Goal: Contribute content

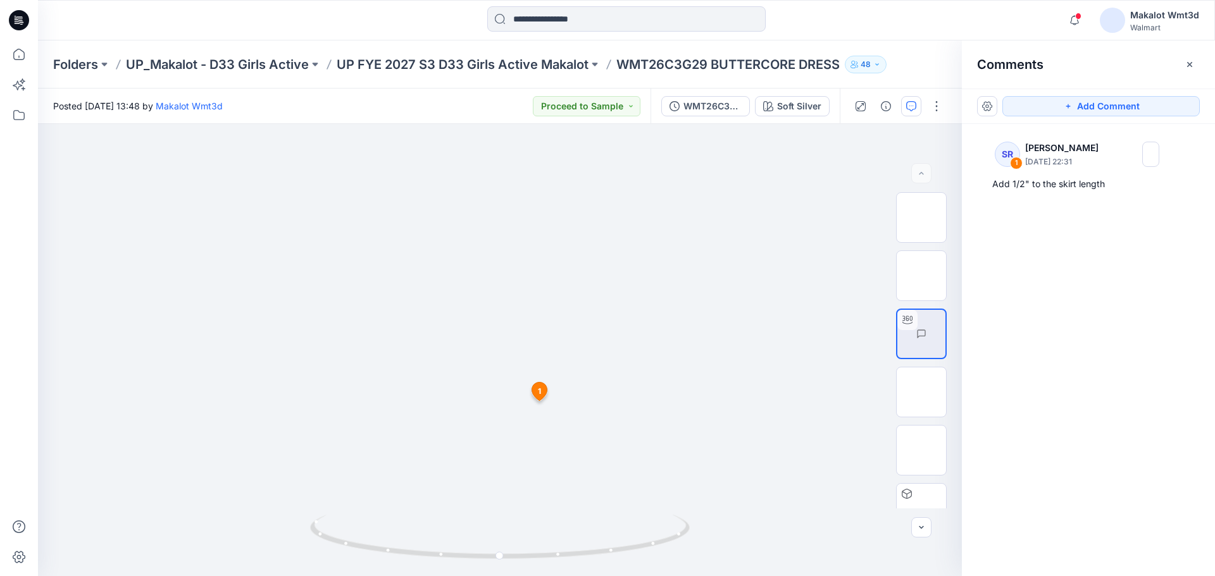
scroll to position [603, 0]
drag, startPoint x: 621, startPoint y: 61, endPoint x: 707, endPoint y: 61, distance: 86.0
click at [707, 61] on p "WMT26C3G29 BUTTERCORE DRESS" at bounding box center [727, 65] width 223 height 18
copy p "WMT26C3G29"
click at [626, 22] on input at bounding box center [626, 18] width 278 height 25
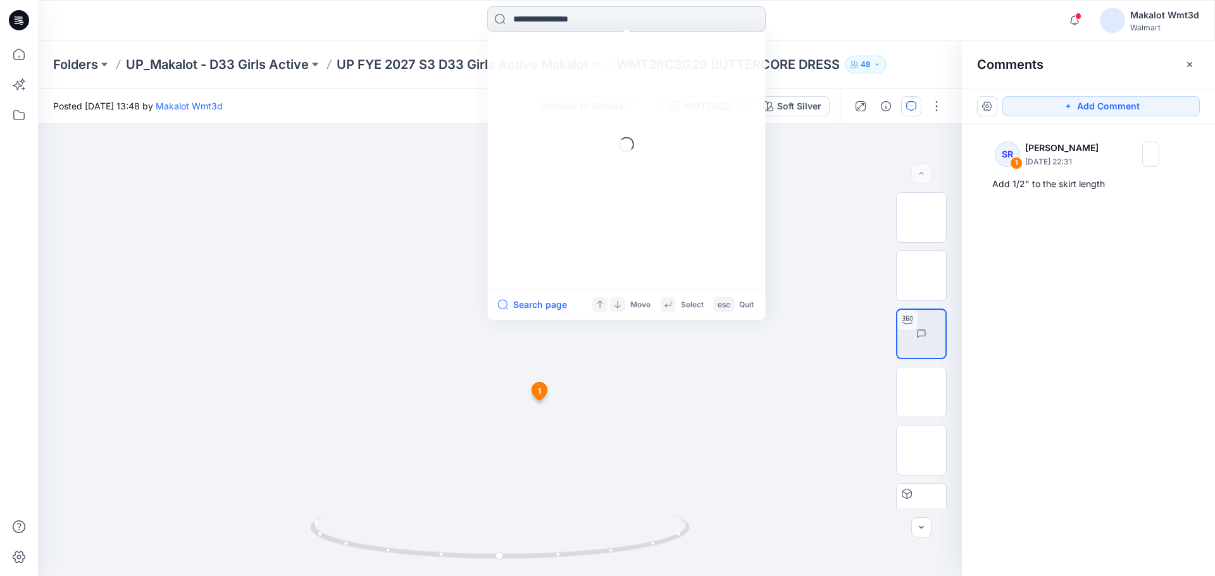
paste input "**********"
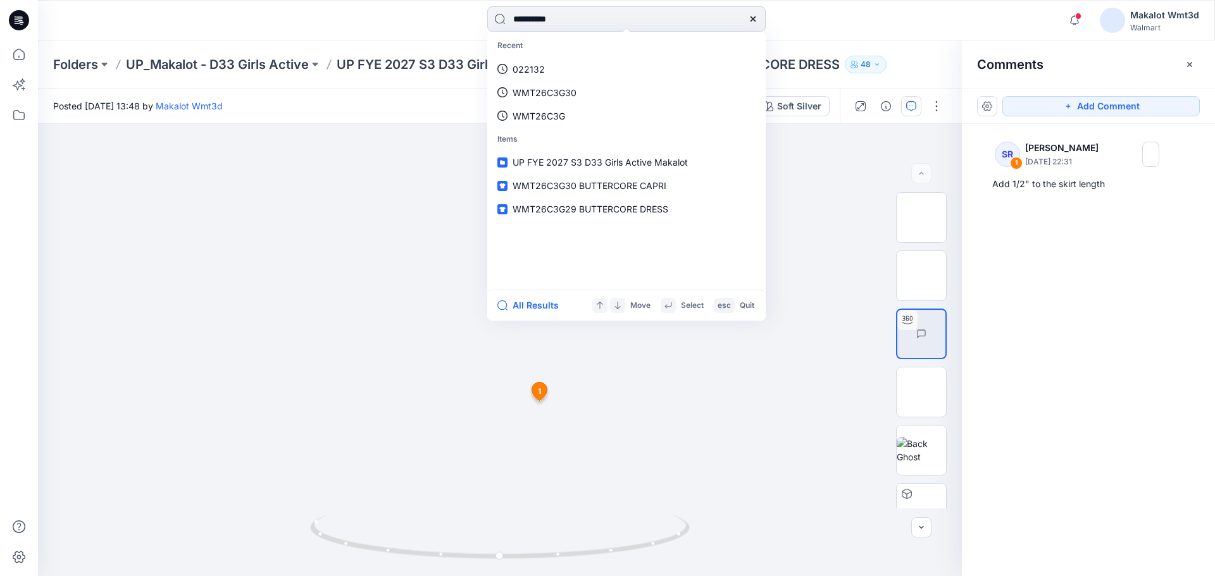
type input "**********"
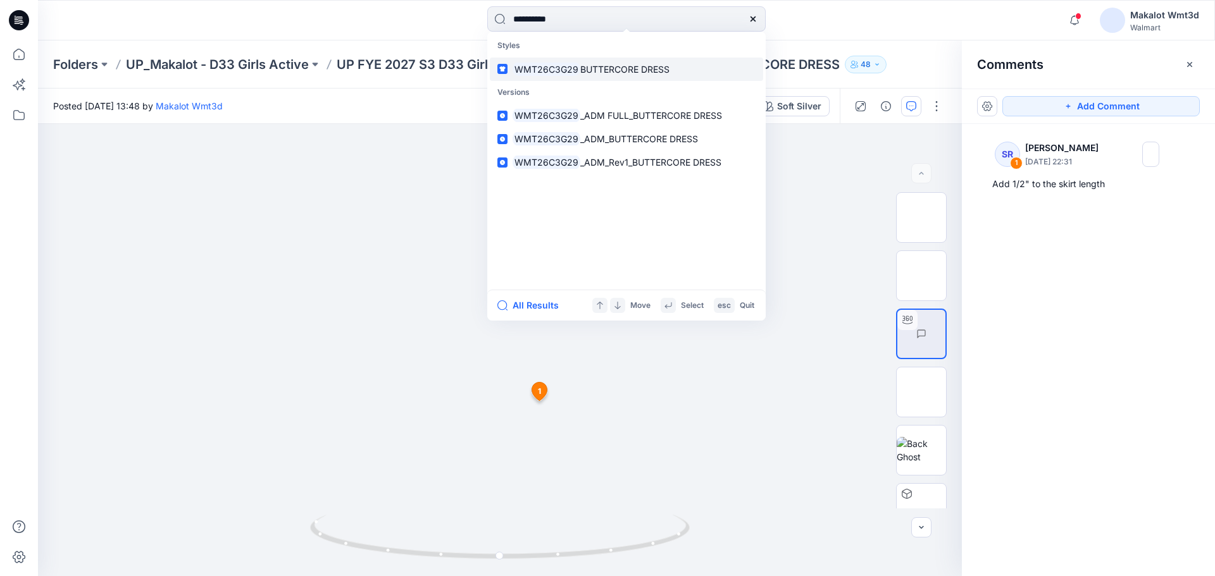
click at [565, 72] on mark "WMT26C3G29" at bounding box center [546, 69] width 68 height 15
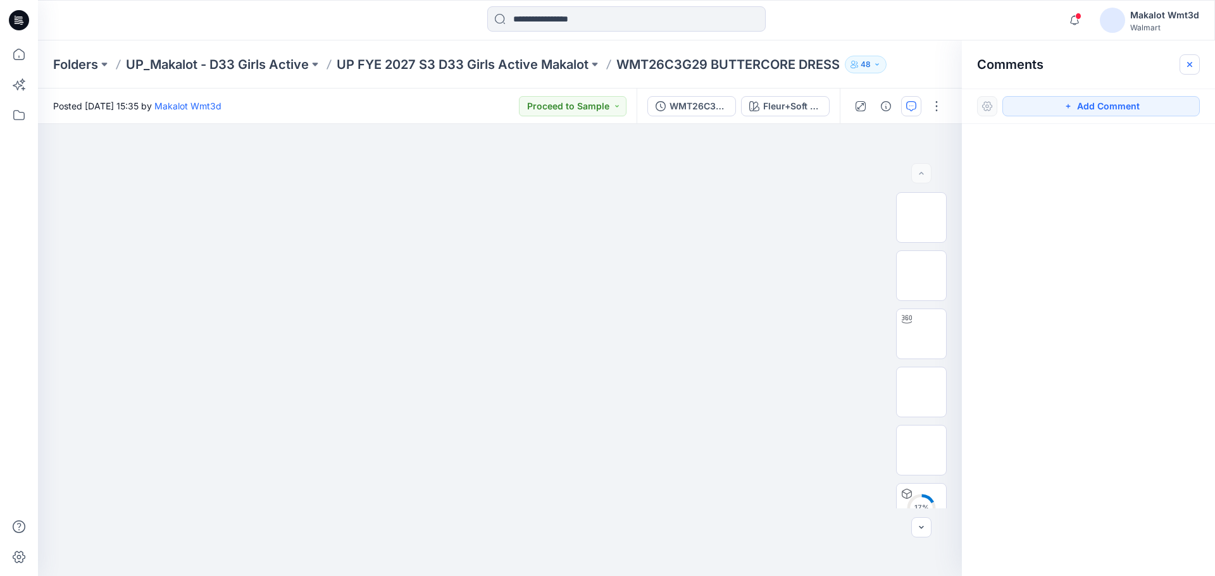
click at [1191, 66] on icon "button" at bounding box center [1189, 63] width 5 height 5
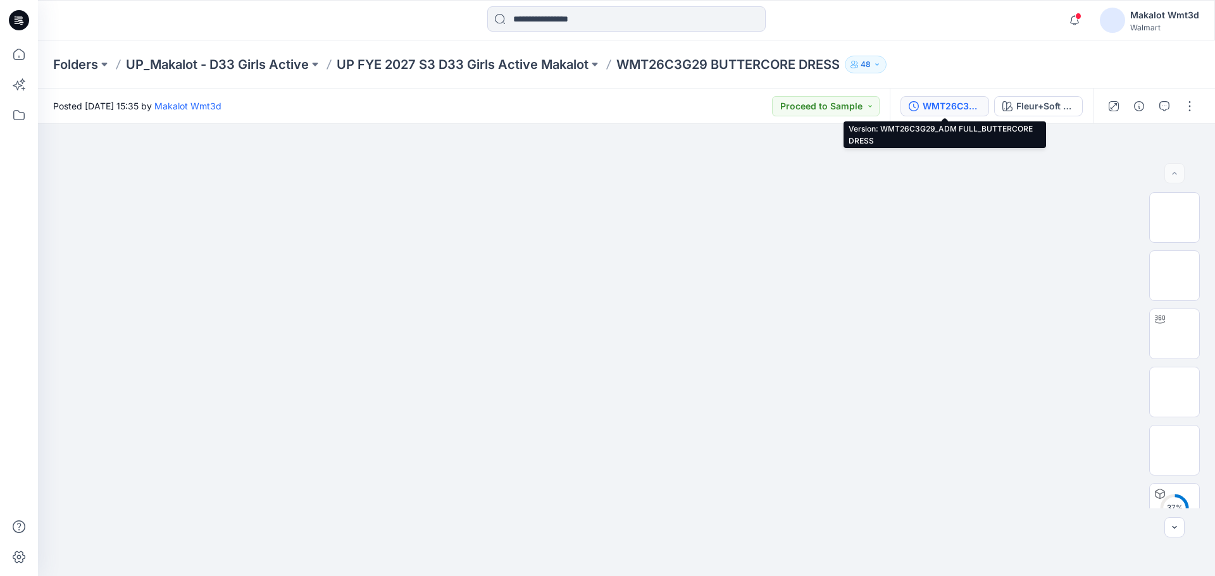
click at [931, 97] on button "WMT26C3G29_ADM FULL_BUTTERCORE DRESS" at bounding box center [944, 106] width 89 height 20
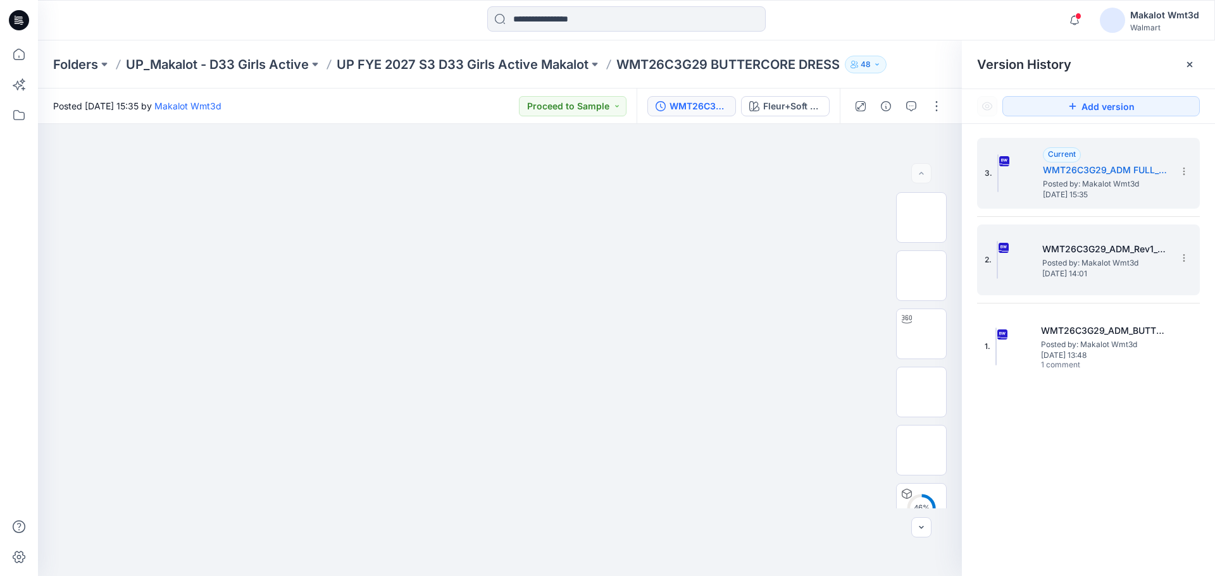
click at [1088, 255] on h5 "WMT26C3G29_ADM_Rev1_BUTTERCORE DRESS" at bounding box center [1105, 249] width 127 height 15
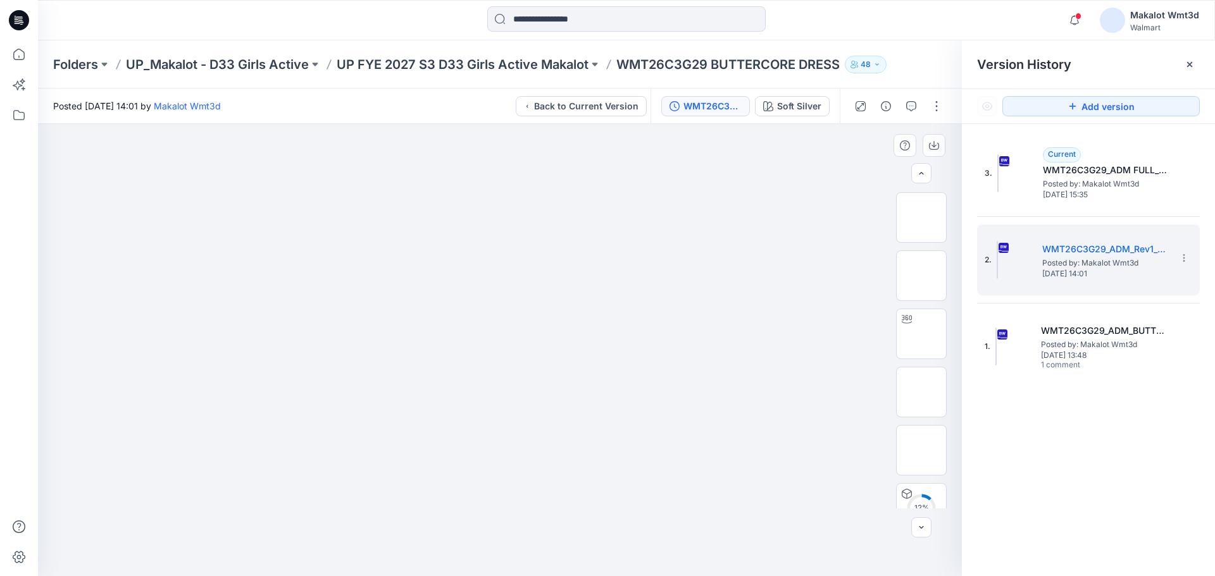
scroll to position [84, 0]
click at [1189, 67] on icon at bounding box center [1189, 64] width 10 height 10
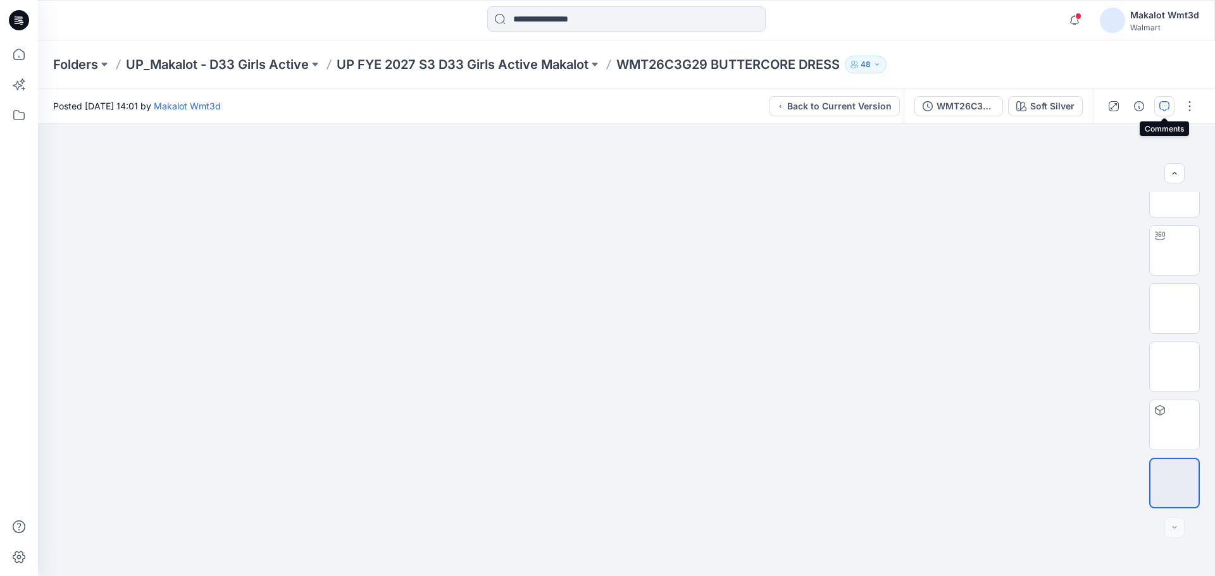
click at [1167, 103] on icon "button" at bounding box center [1164, 106] width 10 height 10
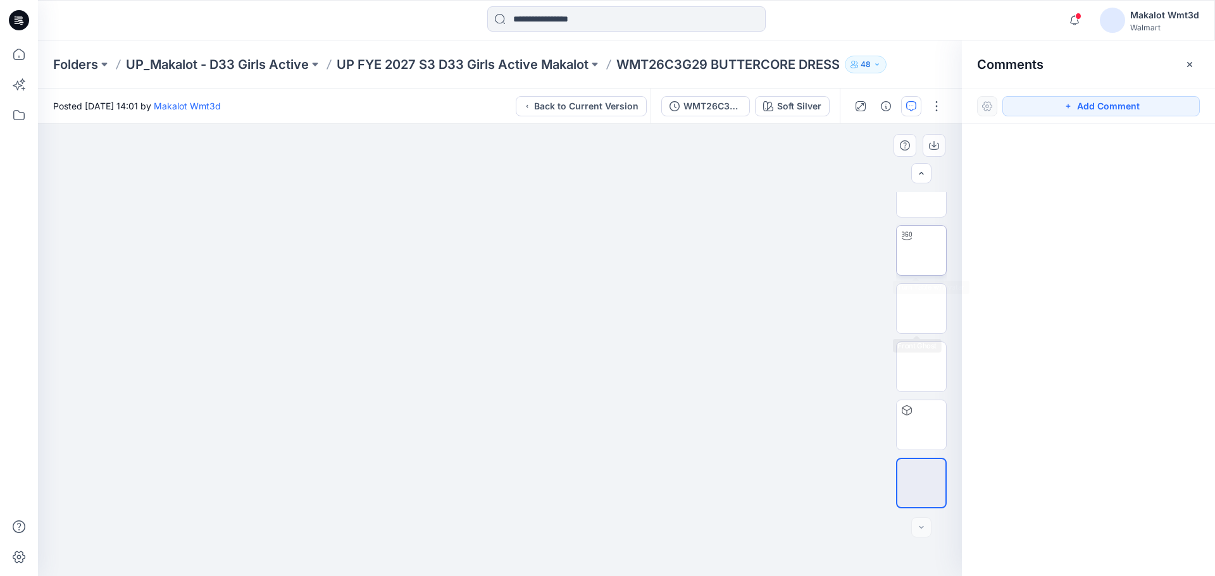
click at [921, 251] on img at bounding box center [921, 251] width 0 height 0
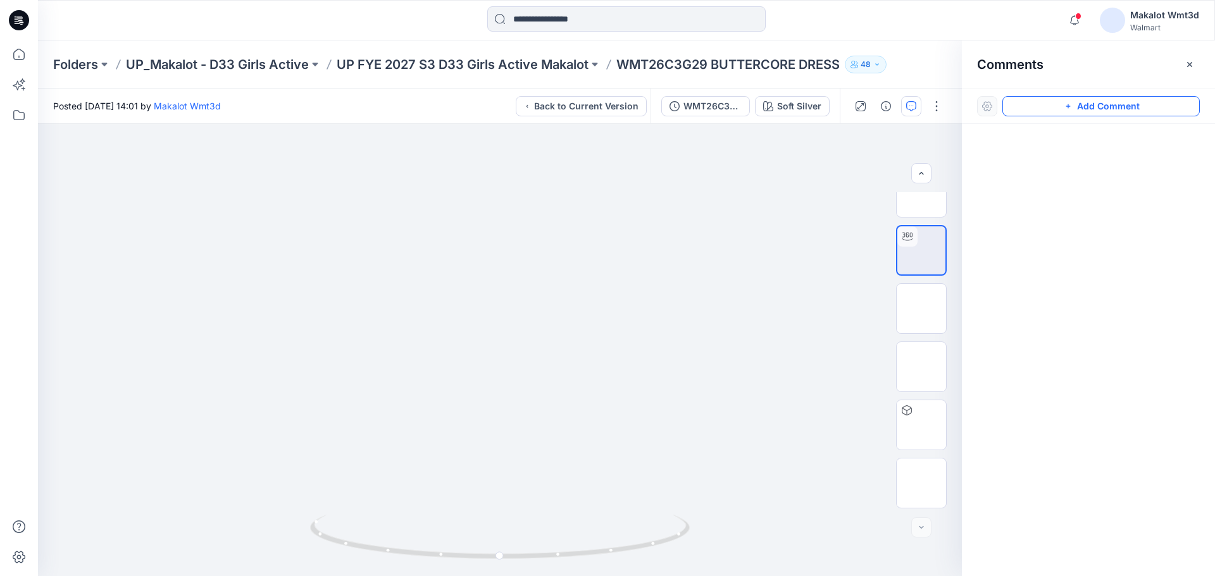
click at [1122, 106] on button "Add Comment" at bounding box center [1100, 106] width 197 height 20
click at [546, 437] on div "1" at bounding box center [500, 350] width 924 height 452
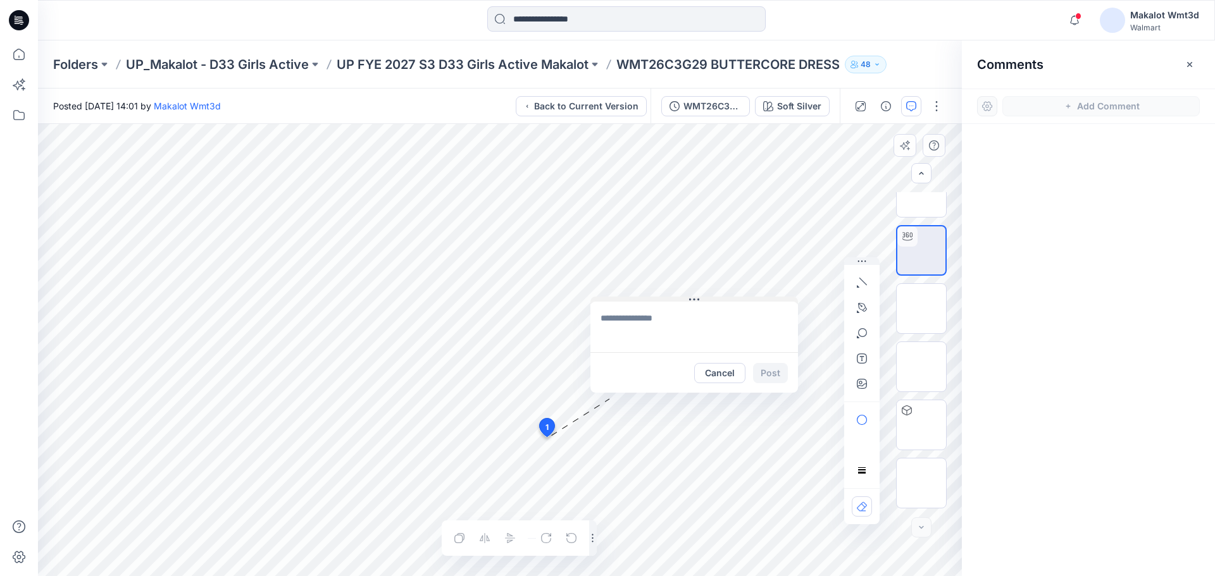
drag, startPoint x: 628, startPoint y: 447, endPoint x: 691, endPoint y: 300, distance: 159.8
click at [691, 300] on icon at bounding box center [694, 300] width 10 height 10
click at [630, 320] on textarea at bounding box center [693, 327] width 207 height 51
paste textarea "**********"
type textarea "**********"
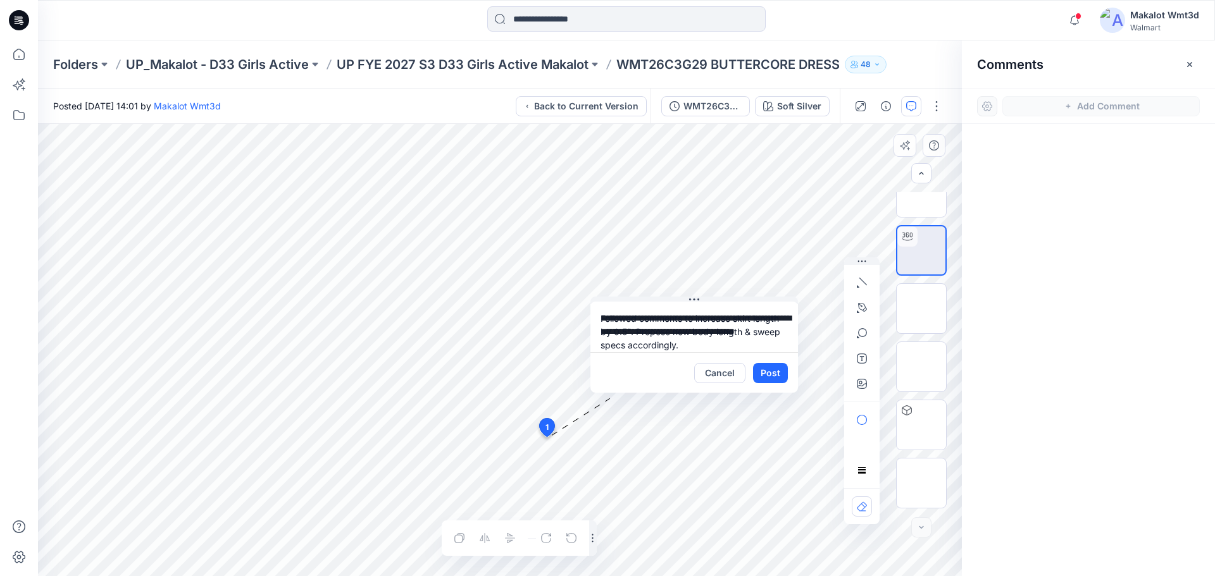
click at [642, 319] on textarea "**********" at bounding box center [693, 327] width 207 height 51
click at [712, 337] on textarea "**********" at bounding box center [693, 327] width 207 height 51
click at [668, 338] on textarea "**********" at bounding box center [693, 327] width 207 height 51
click at [771, 373] on button "Post" at bounding box center [770, 373] width 35 height 20
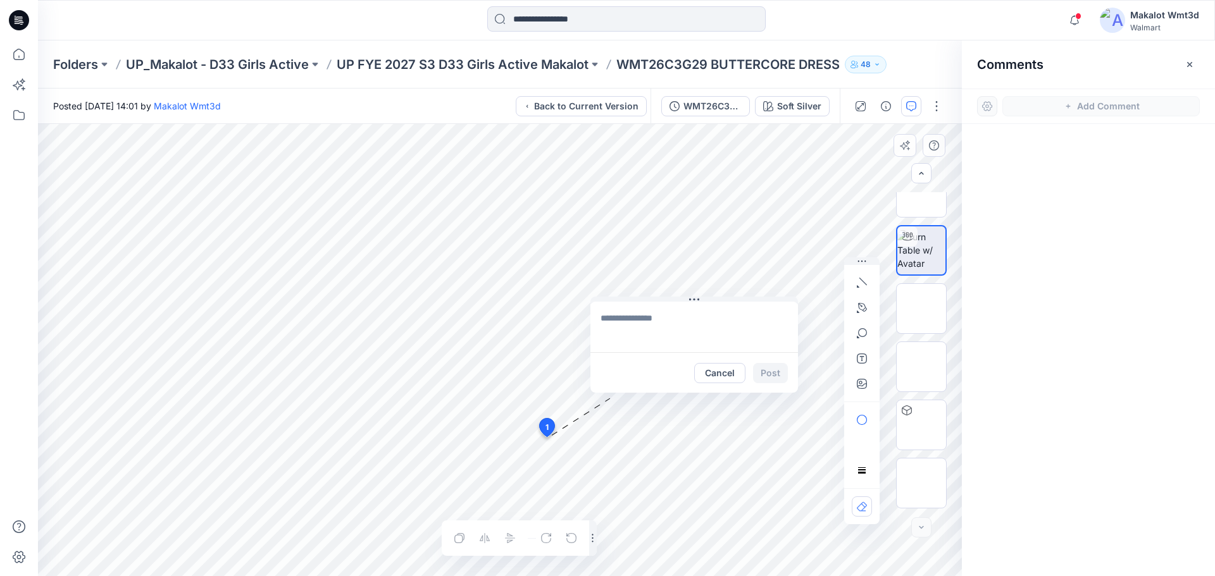
scroll to position [0, 0]
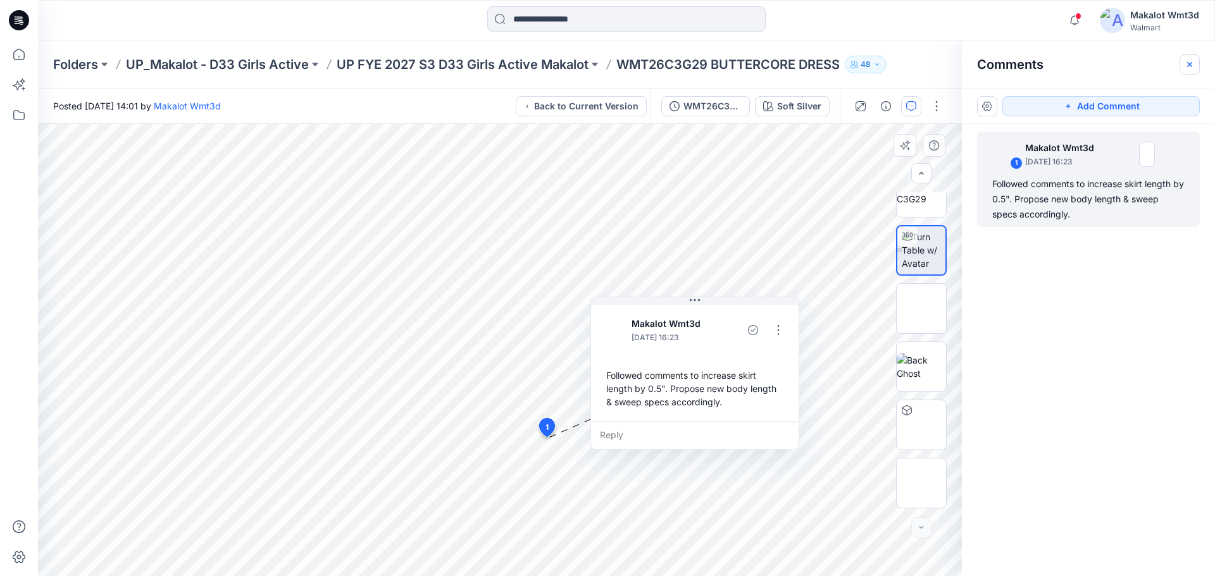
click at [1193, 62] on icon "button" at bounding box center [1189, 64] width 10 height 10
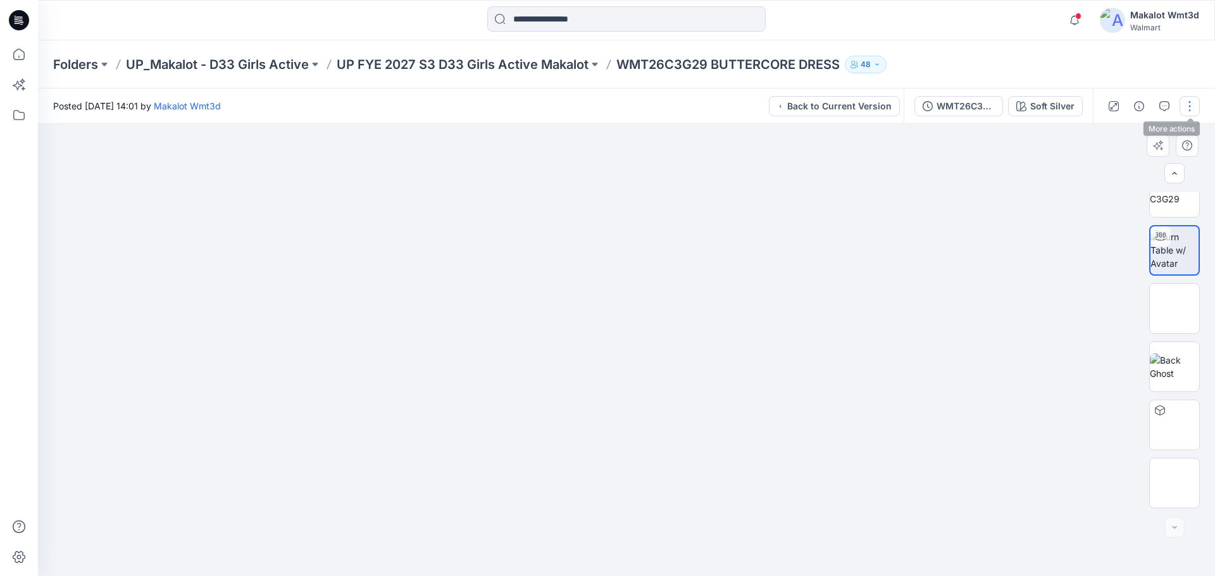
click at [1184, 108] on button "button" at bounding box center [1189, 106] width 20 height 20
click at [972, 198] on div at bounding box center [626, 350] width 1177 height 452
click at [1134, 106] on icon "button" at bounding box center [1139, 106] width 10 height 10
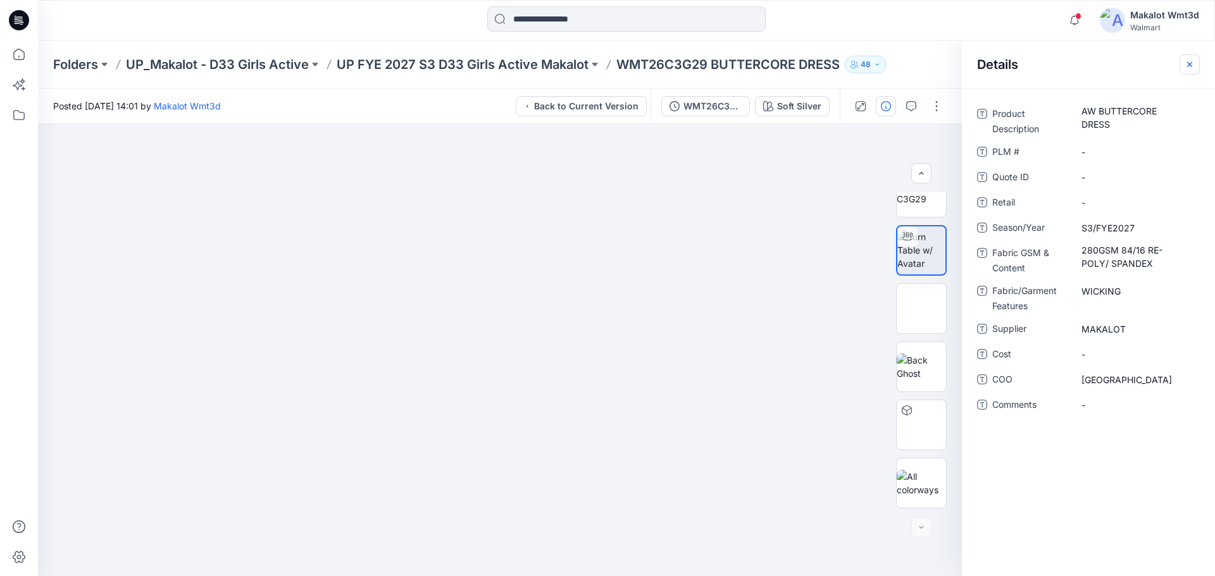
click at [1186, 63] on icon "button" at bounding box center [1189, 64] width 10 height 10
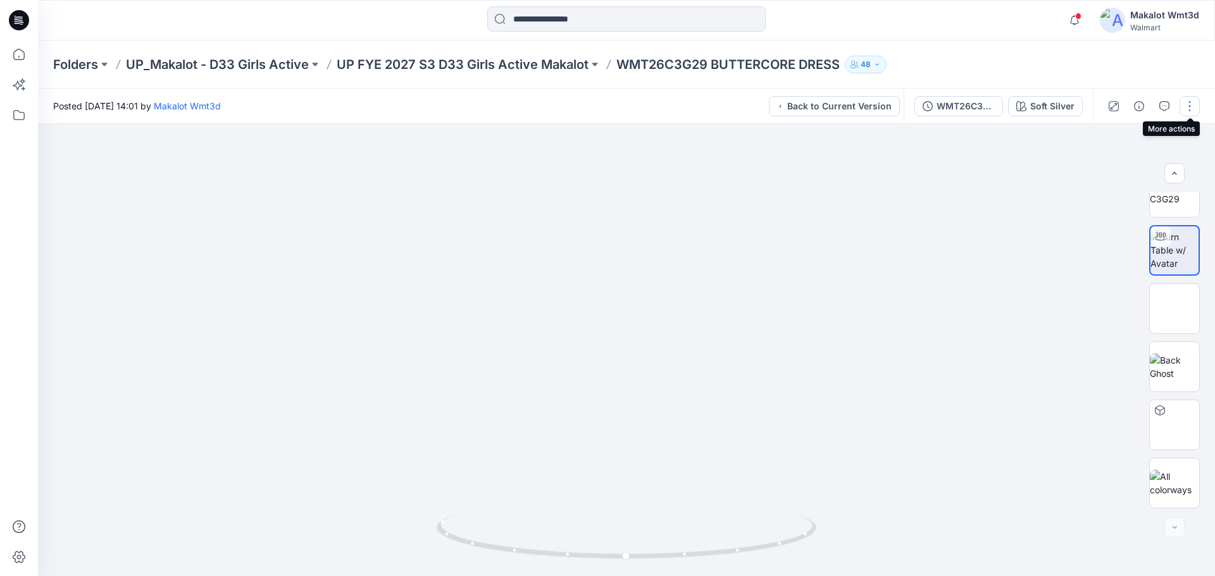
click at [1196, 108] on button "button" at bounding box center [1189, 106] width 20 height 20
click at [972, 179] on div at bounding box center [626, 350] width 1177 height 452
click at [968, 267] on div at bounding box center [626, 350] width 1177 height 452
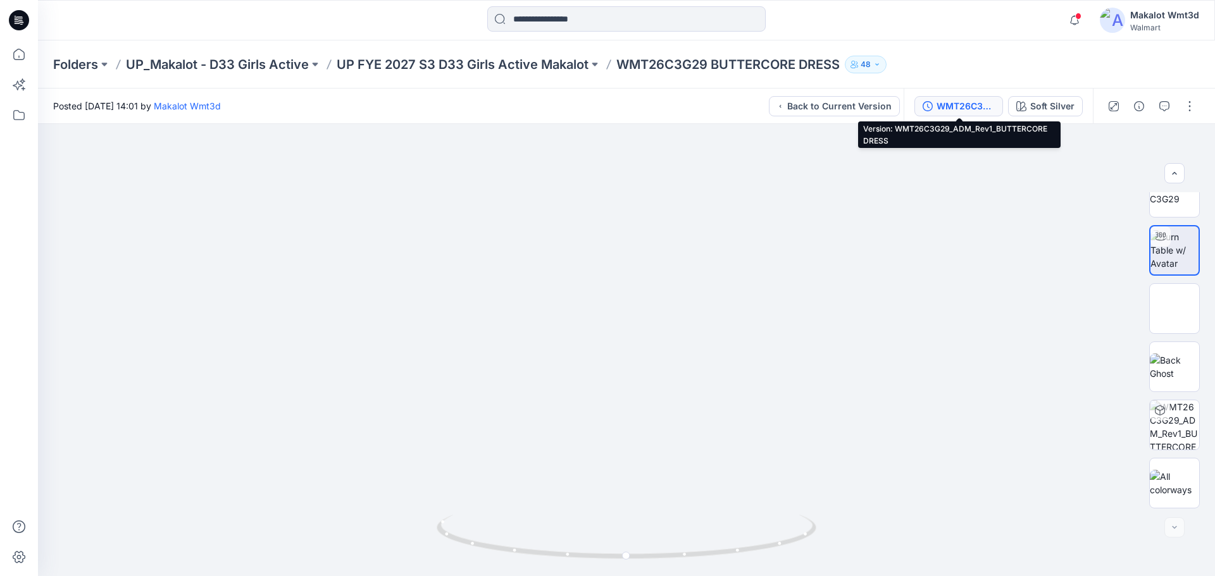
click at [934, 105] on button "WMT26C3G29_ADM_Rev1_BUTTERCORE DRESS" at bounding box center [958, 106] width 89 height 20
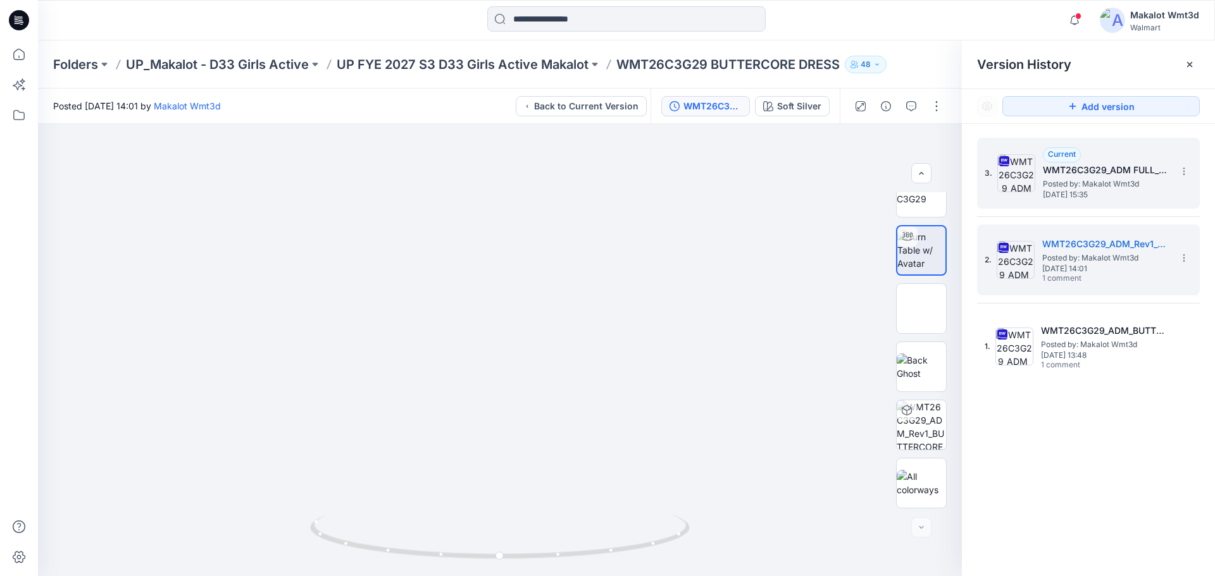
click at [1082, 187] on span "Posted by: Makalot Wmt3d" at bounding box center [1106, 184] width 127 height 13
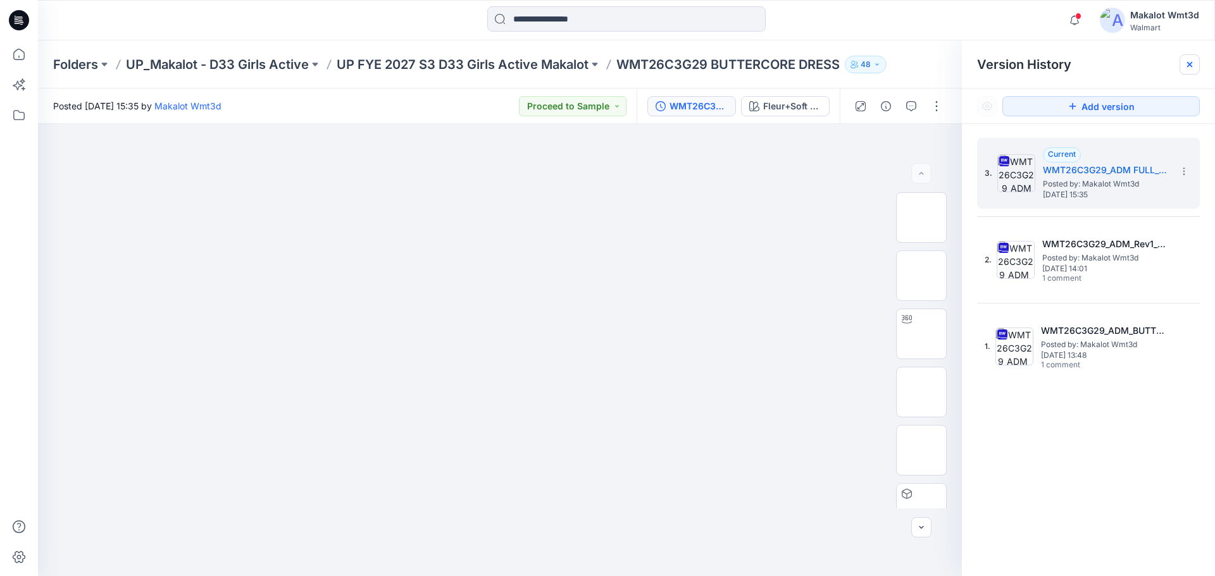
click at [1186, 63] on icon at bounding box center [1189, 64] width 10 height 10
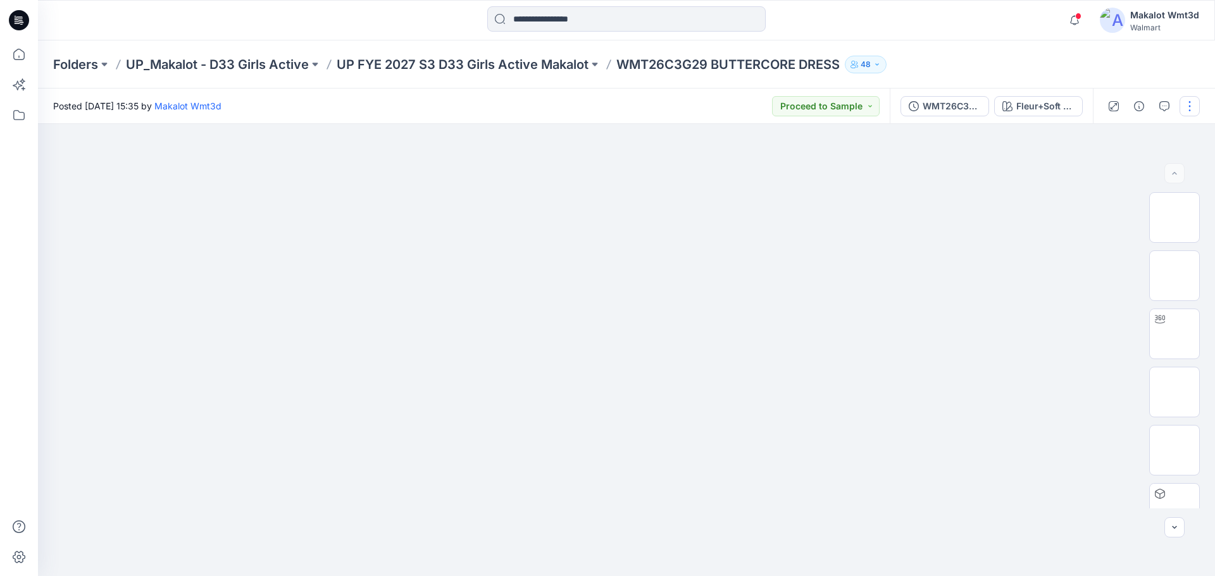
click at [1190, 105] on button "button" at bounding box center [1189, 106] width 20 height 20
click at [1111, 168] on p "Edit" at bounding box center [1109, 170] width 16 height 13
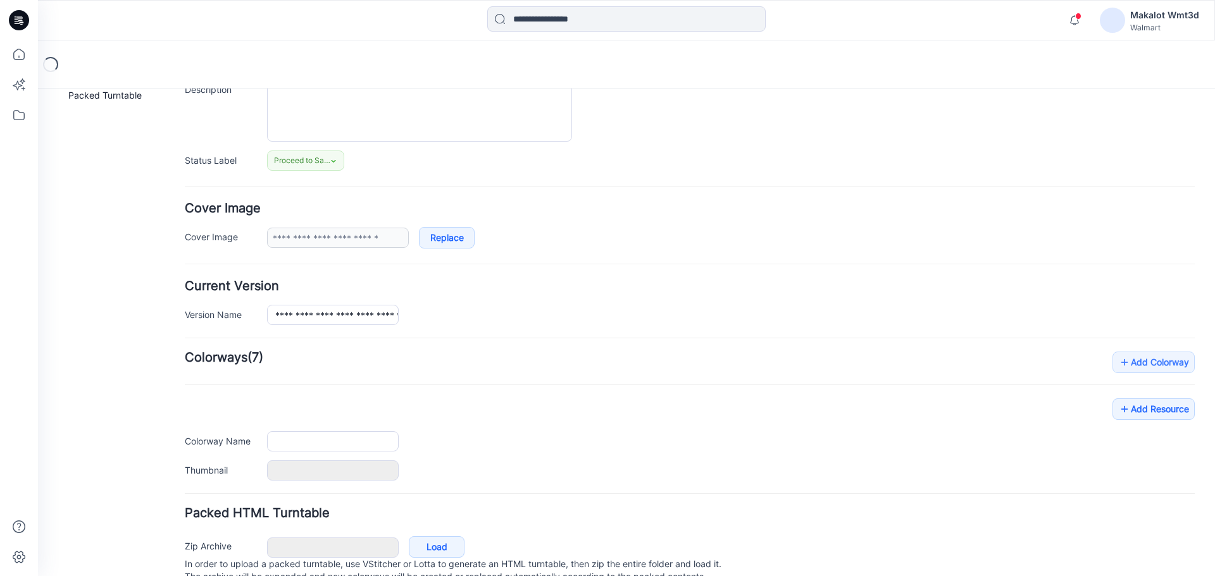
type input "**********"
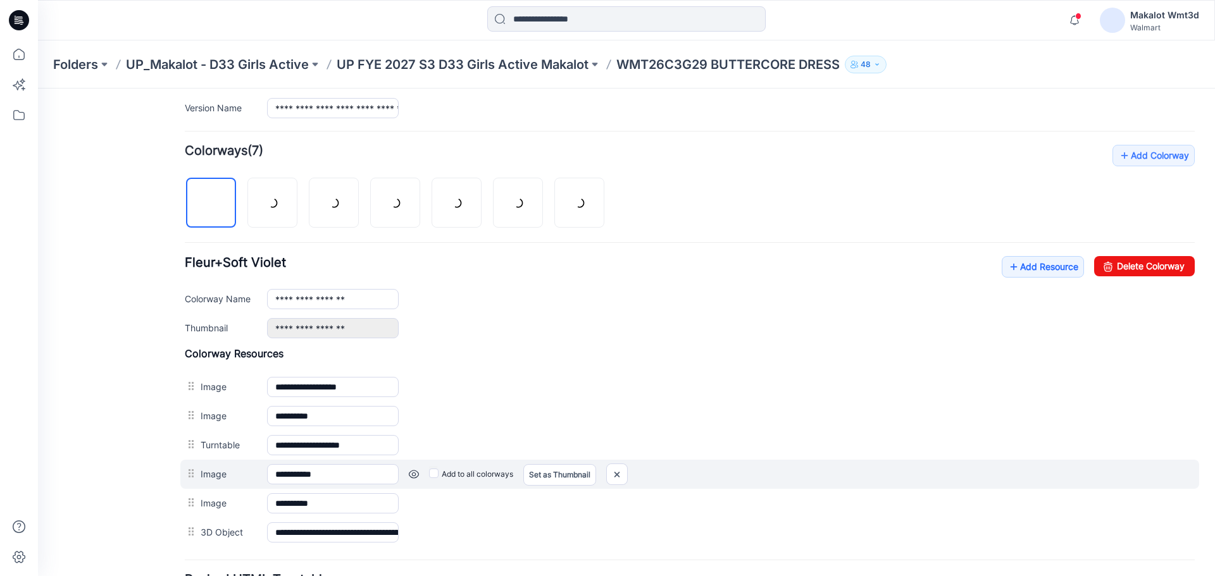
scroll to position [455, 0]
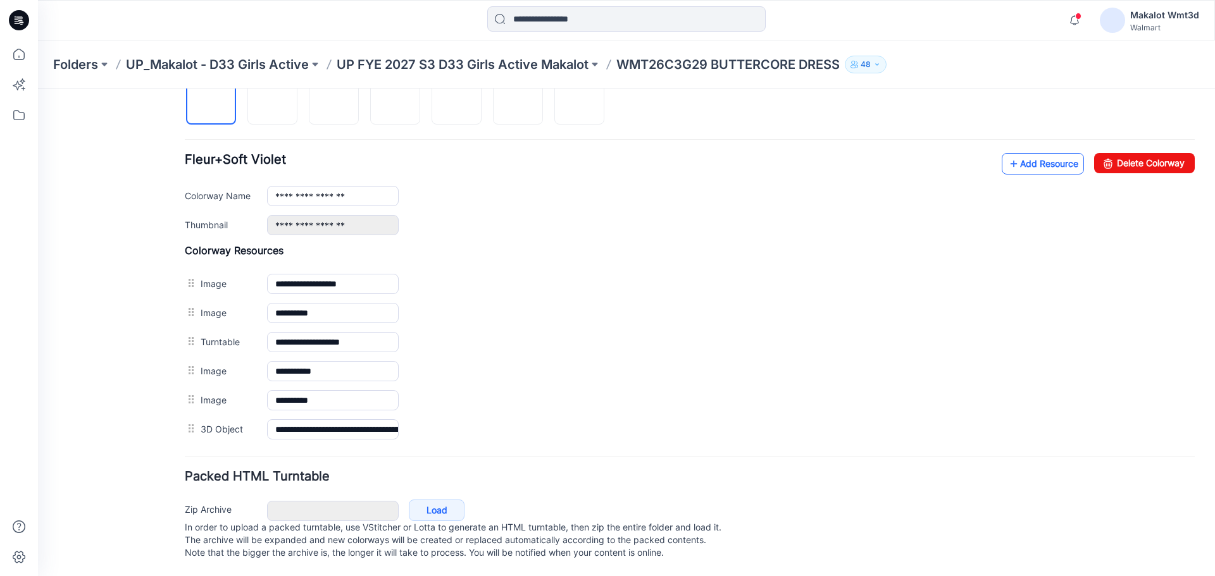
click at [1046, 153] on link "Add Resource" at bounding box center [1042, 164] width 82 height 22
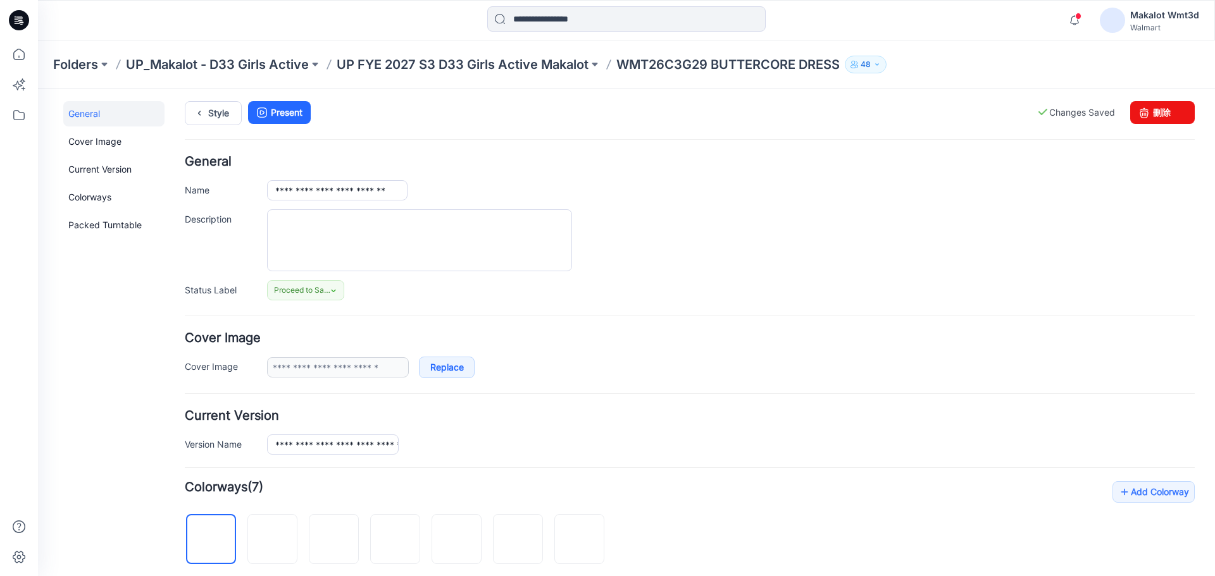
scroll to position [0, 0]
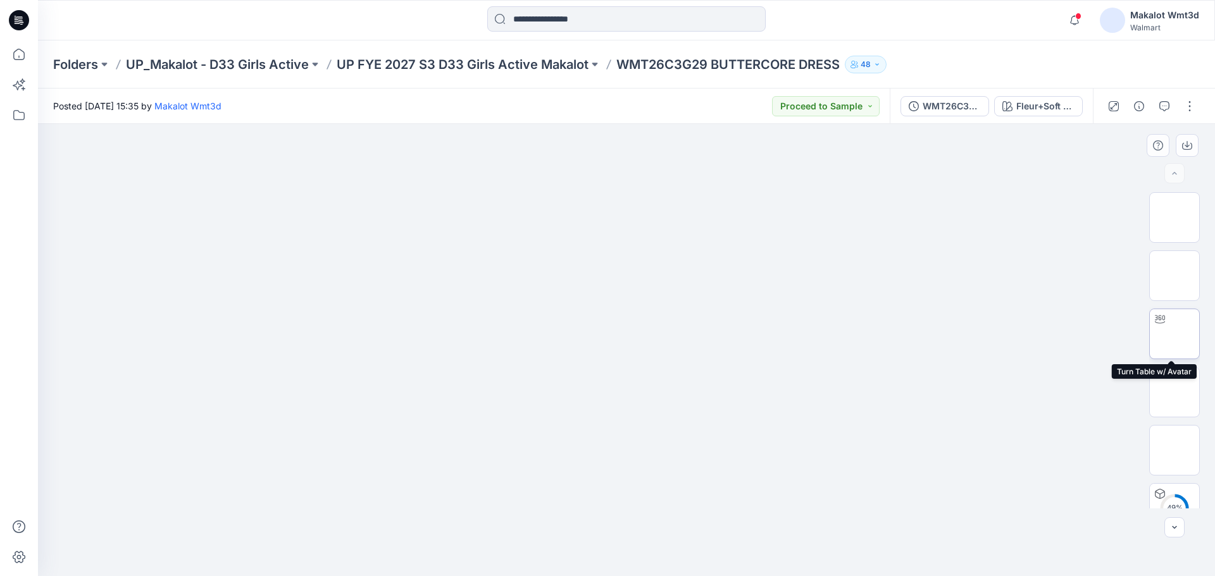
click at [1174, 334] on img at bounding box center [1174, 334] width 0 height 0
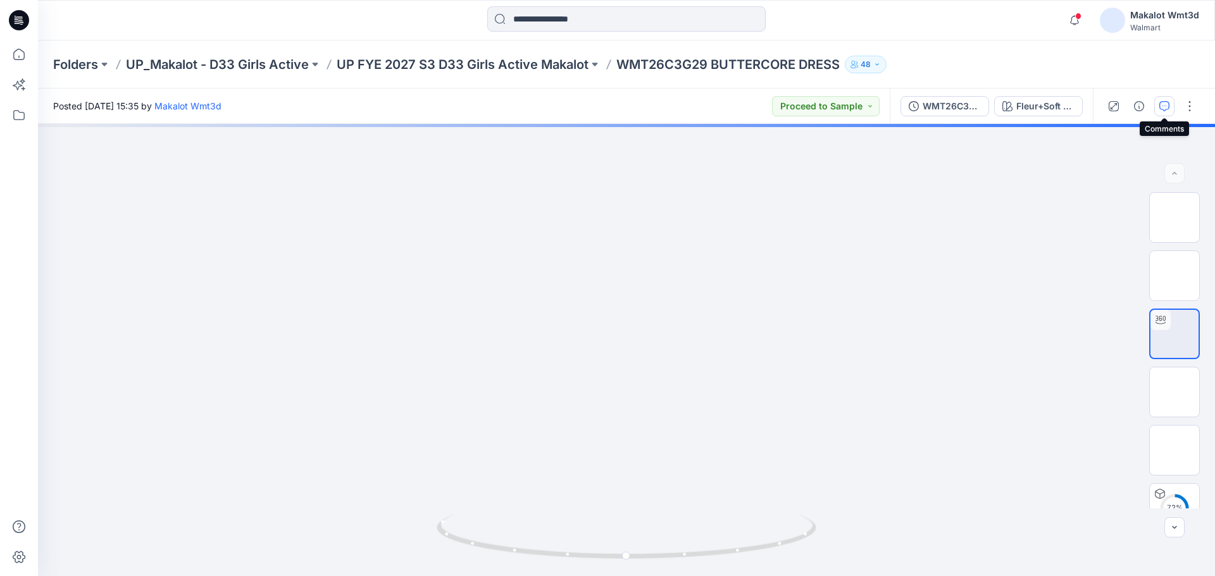
click at [1166, 102] on icon "button" at bounding box center [1164, 106] width 10 height 10
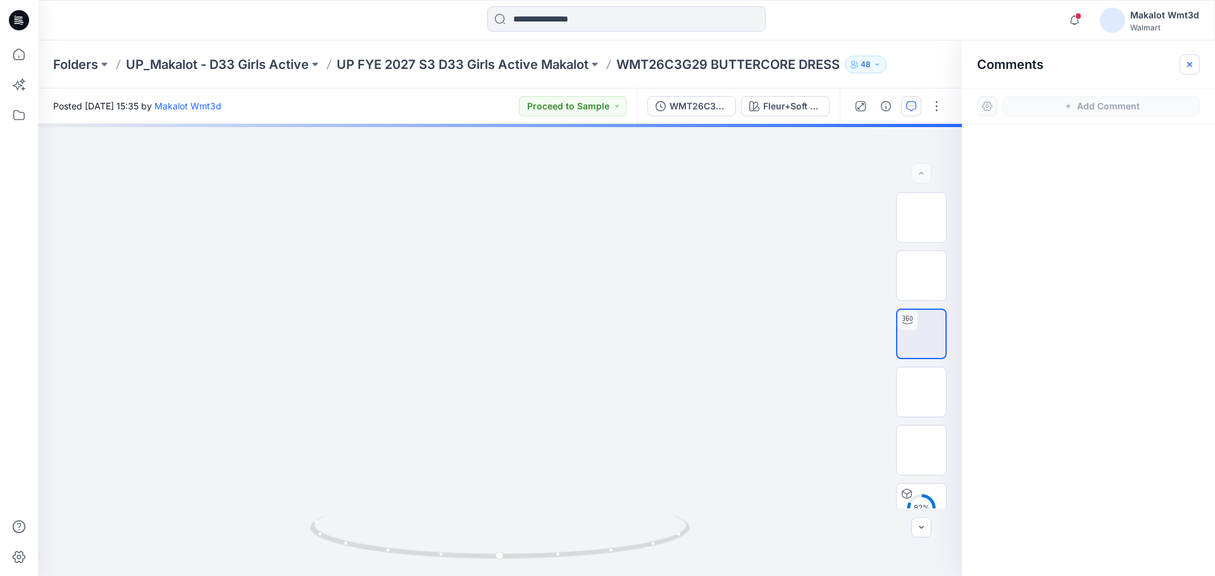
click at [1190, 61] on icon "button" at bounding box center [1189, 64] width 10 height 10
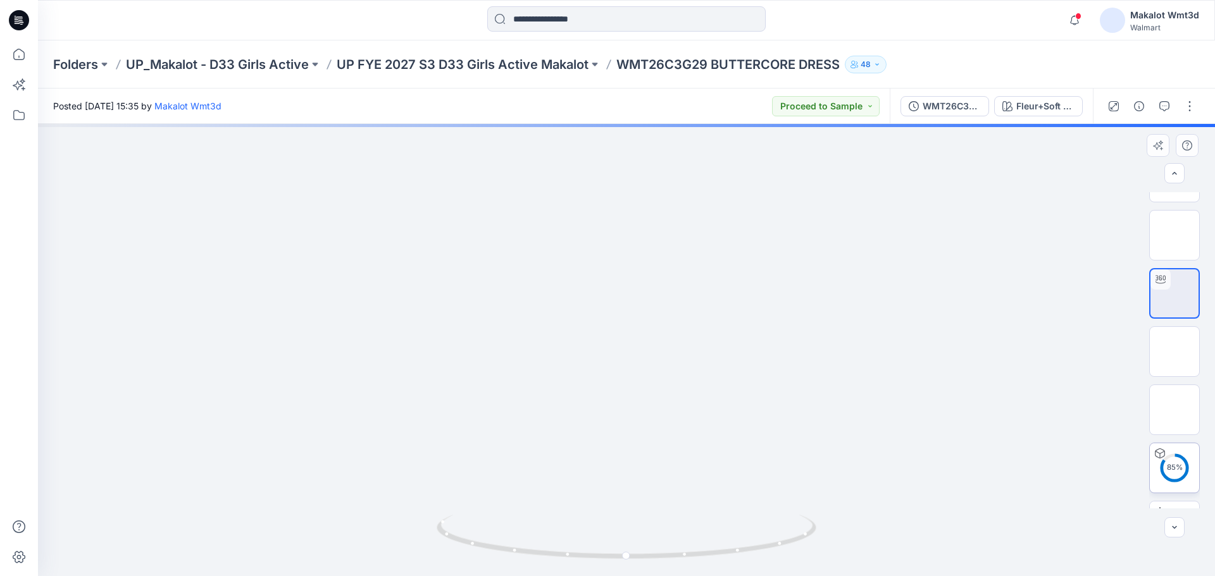
scroll to position [142, 0]
